Goal: Consume media (video, audio): Consume media (video, audio)

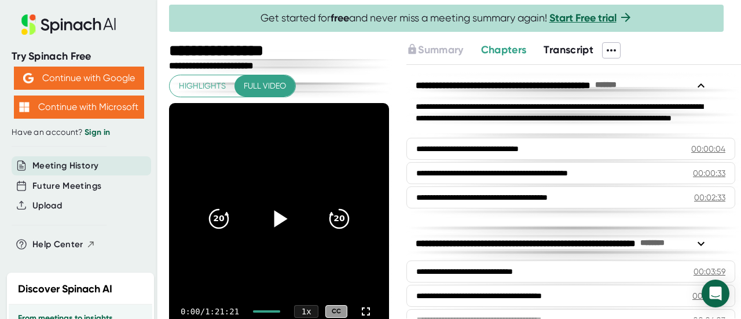
click at [275, 221] on icon at bounding box center [281, 218] width 13 height 17
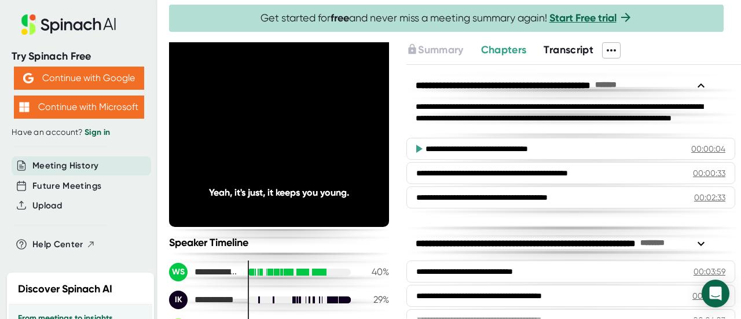
scroll to position [116, 0]
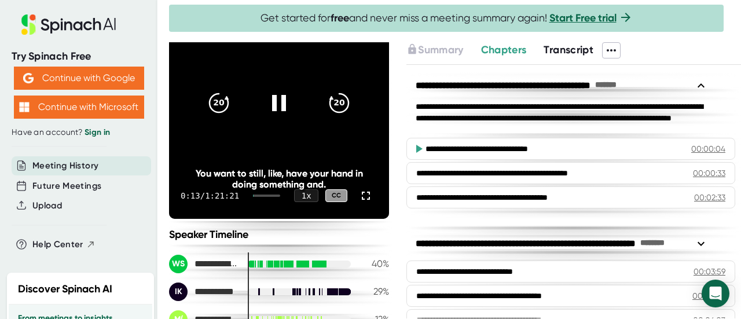
click at [260, 196] on div "0:13 / 1:21:21 1 x CC" at bounding box center [279, 196] width 220 height 46
click at [338, 101] on icon "20" at bounding box center [339, 103] width 29 height 29
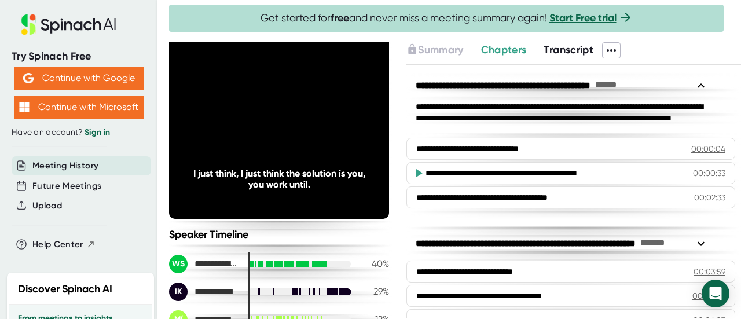
click at [338, 101] on icon "20" at bounding box center [339, 103] width 29 height 29
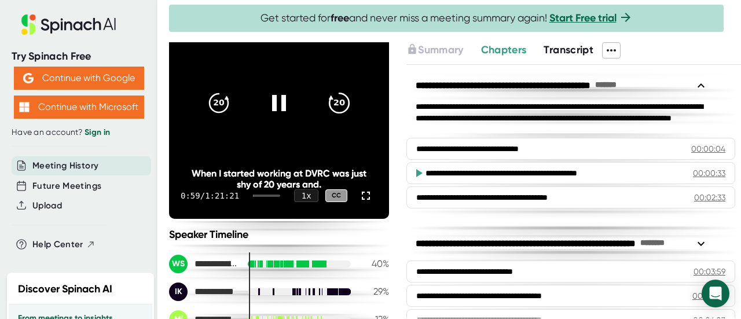
click at [336, 104] on icon "20" at bounding box center [339, 103] width 29 height 29
click at [333, 107] on icon "20" at bounding box center [339, 103] width 29 height 29
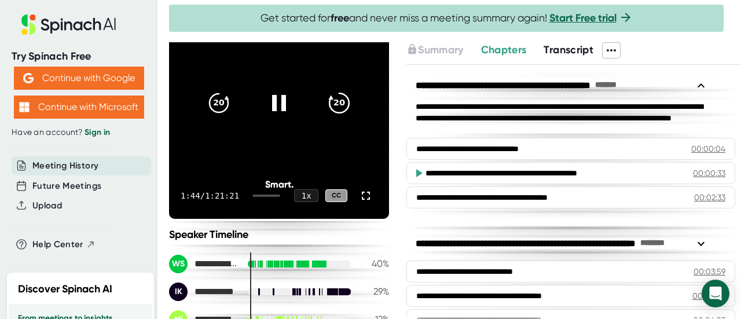
click at [338, 101] on icon "20" at bounding box center [339, 103] width 29 height 29
click at [332, 103] on icon "20" at bounding box center [339, 103] width 29 height 29
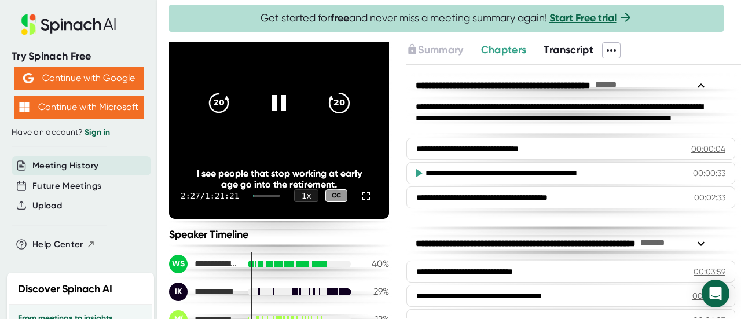
click at [338, 97] on icon "20" at bounding box center [339, 103] width 29 height 29
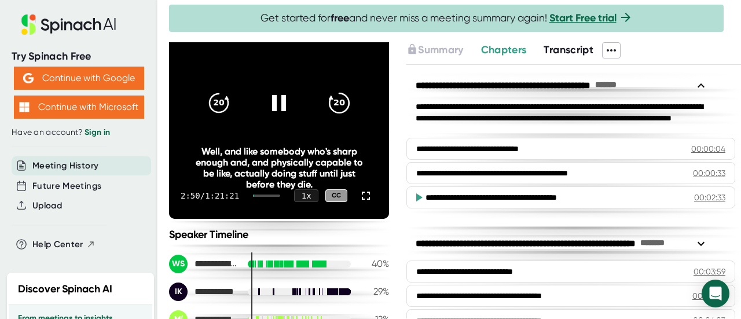
click at [330, 101] on icon "20" at bounding box center [339, 103] width 29 height 29
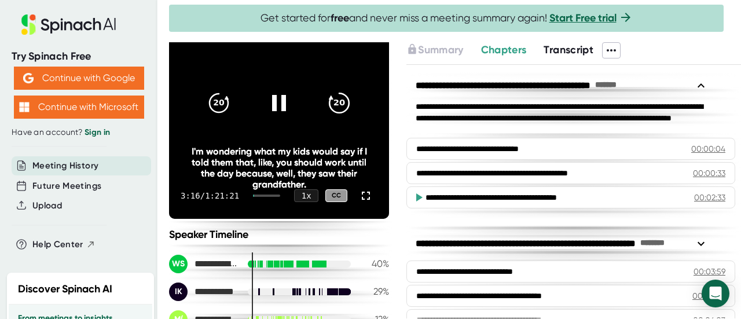
click at [335, 104] on icon "20" at bounding box center [339, 103] width 29 height 29
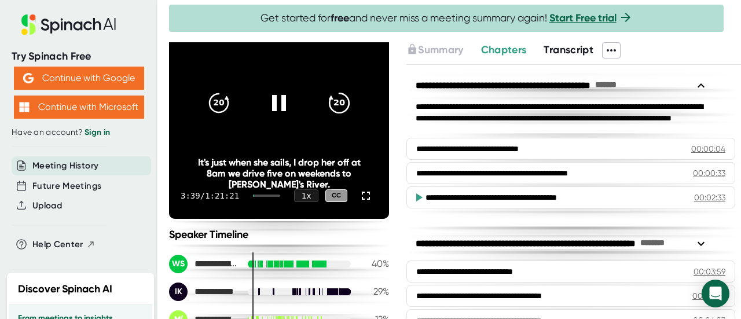
click at [338, 101] on icon "20" at bounding box center [339, 103] width 29 height 29
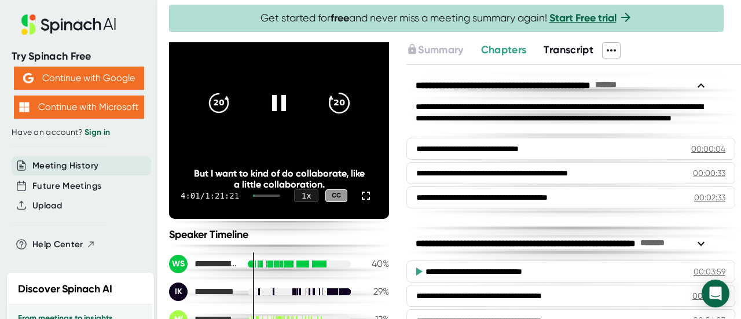
click at [341, 101] on icon "20" at bounding box center [339, 103] width 29 height 29
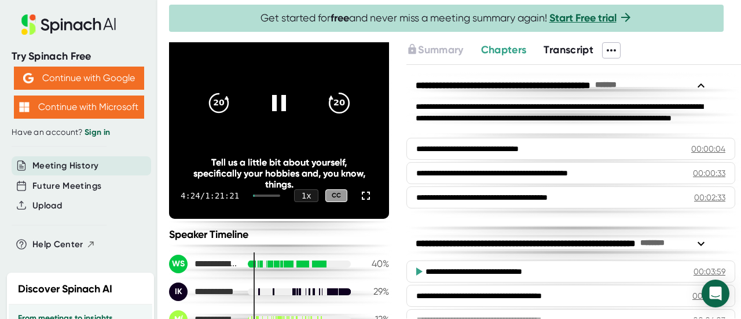
click at [334, 101] on icon "20" at bounding box center [339, 103] width 29 height 29
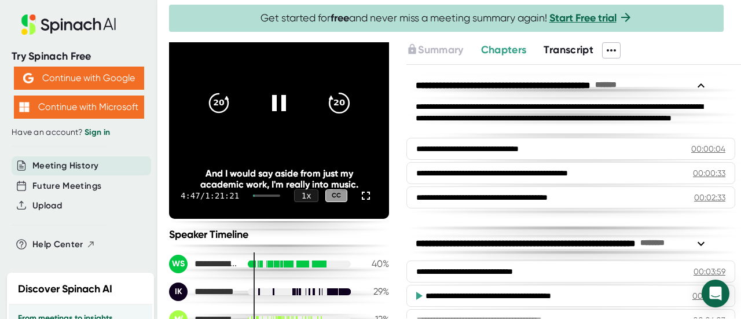
click at [341, 96] on icon "20" at bounding box center [339, 103] width 29 height 29
click at [333, 104] on icon "20" at bounding box center [339, 103] width 29 height 29
click at [334, 103] on icon "20" at bounding box center [339, 103] width 29 height 29
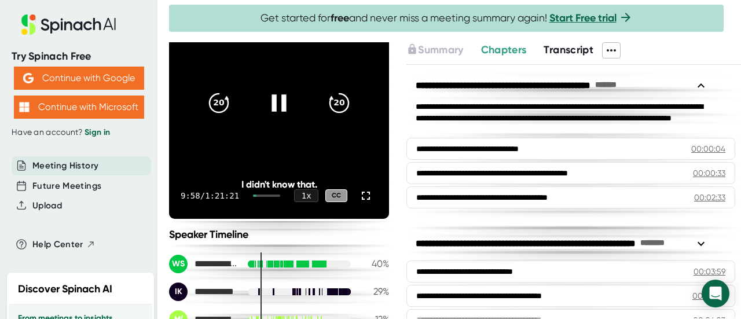
click at [278, 104] on icon at bounding box center [279, 102] width 14 height 17
click at [278, 104] on icon at bounding box center [281, 102] width 13 height 17
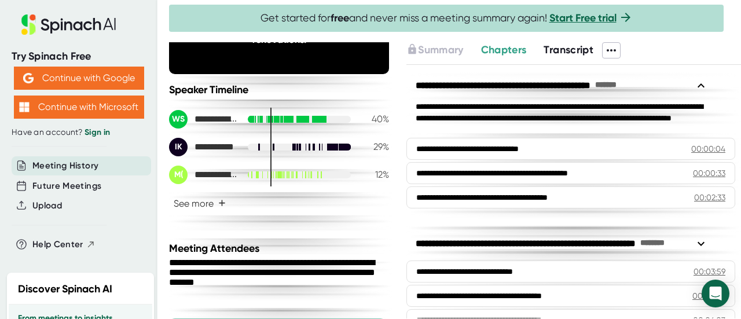
scroll to position [270, 0]
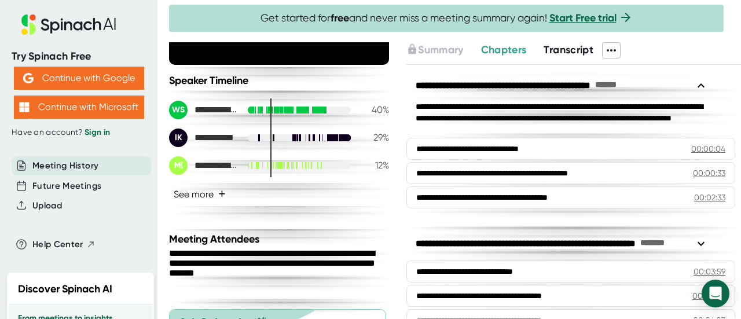
click at [203, 195] on button "See more +" at bounding box center [199, 194] width 61 height 20
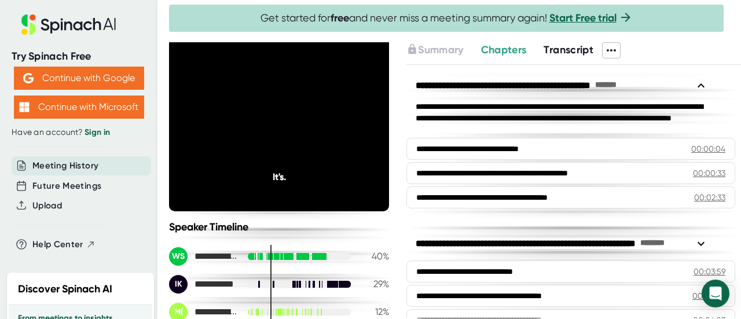
scroll to position [96, 0]
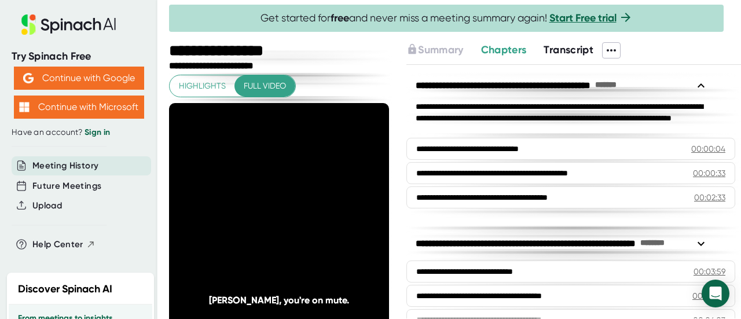
scroll to position [96, 0]
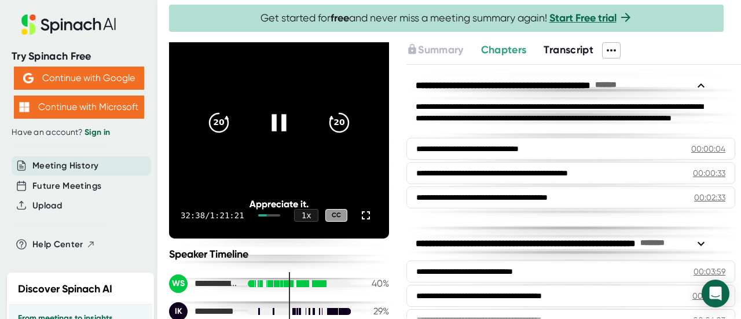
click at [276, 123] on icon at bounding box center [279, 122] width 29 height 29
